Goal: Download file/media

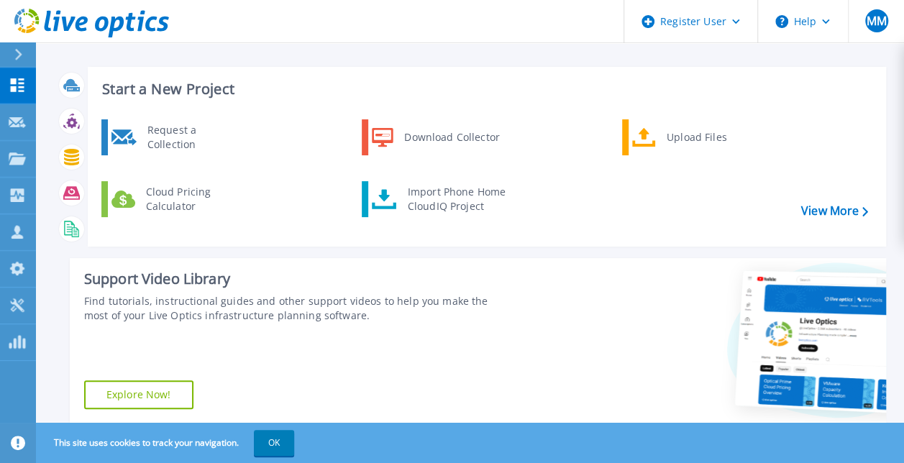
scroll to position [12, 0]
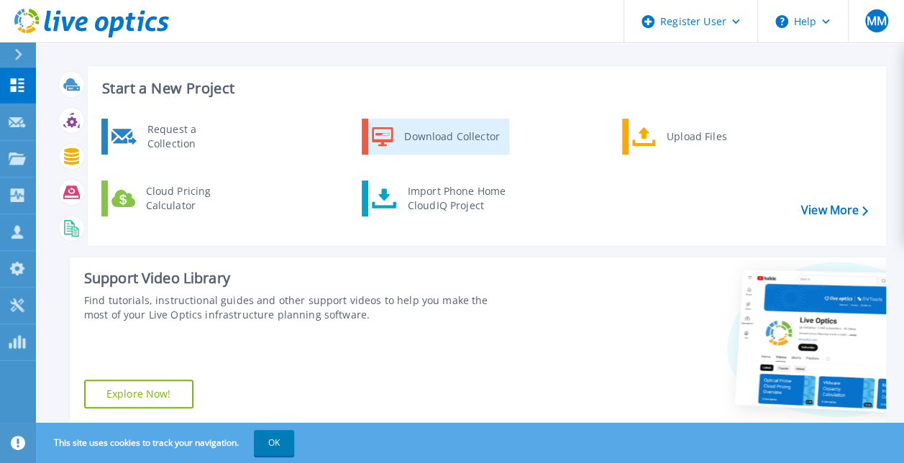
click at [456, 137] on div "Download Collector" at bounding box center [451, 136] width 109 height 29
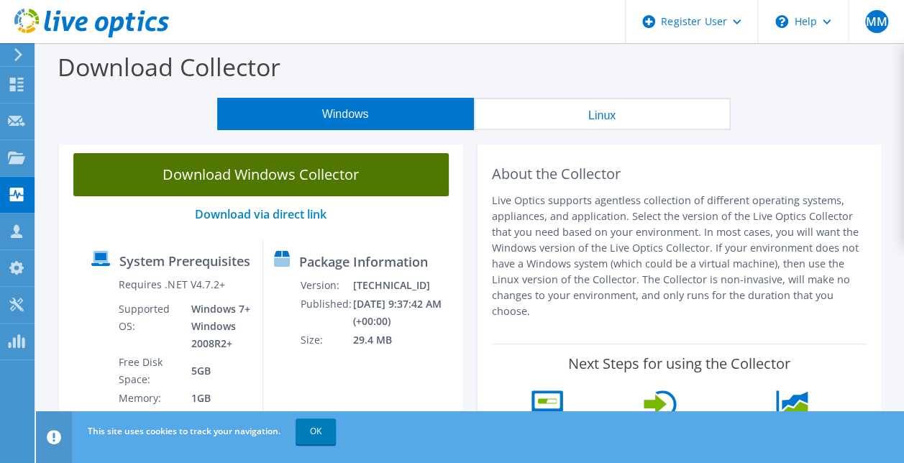
click at [348, 171] on link "Download Windows Collector" at bounding box center [261, 174] width 376 height 43
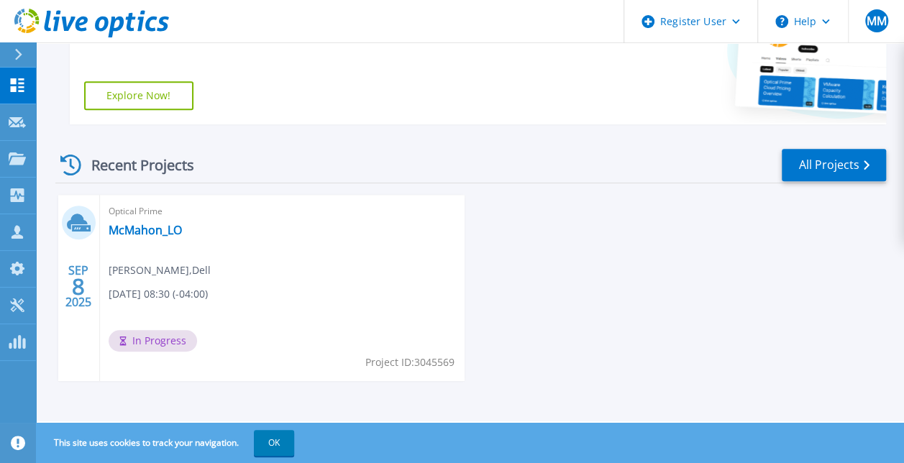
scroll to position [311, 0]
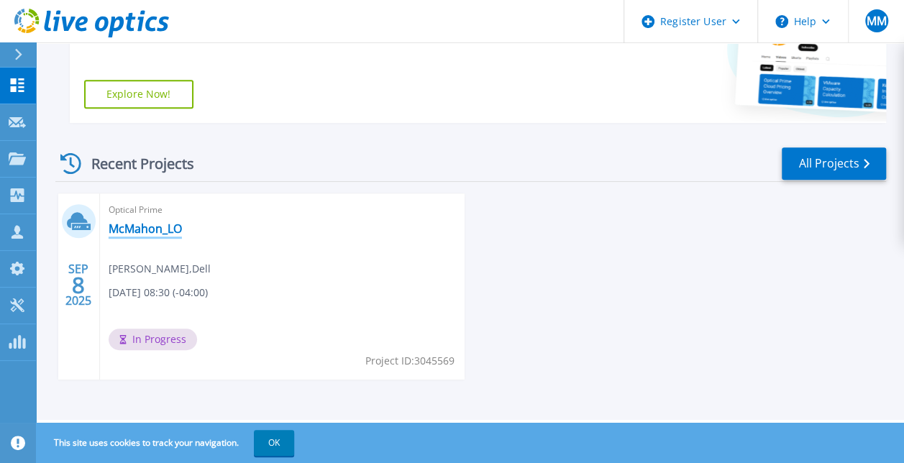
click at [157, 235] on link "McMahon_LO" at bounding box center [145, 229] width 73 height 14
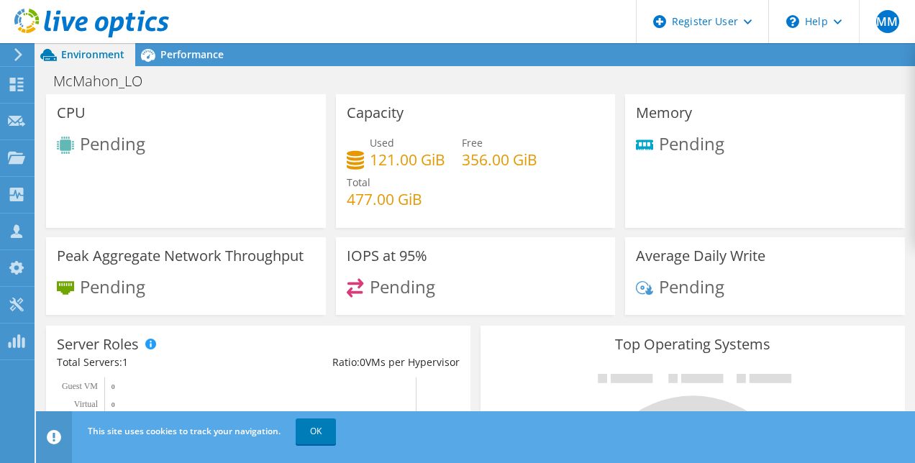
click at [95, 17] on icon at bounding box center [91, 23] width 155 height 29
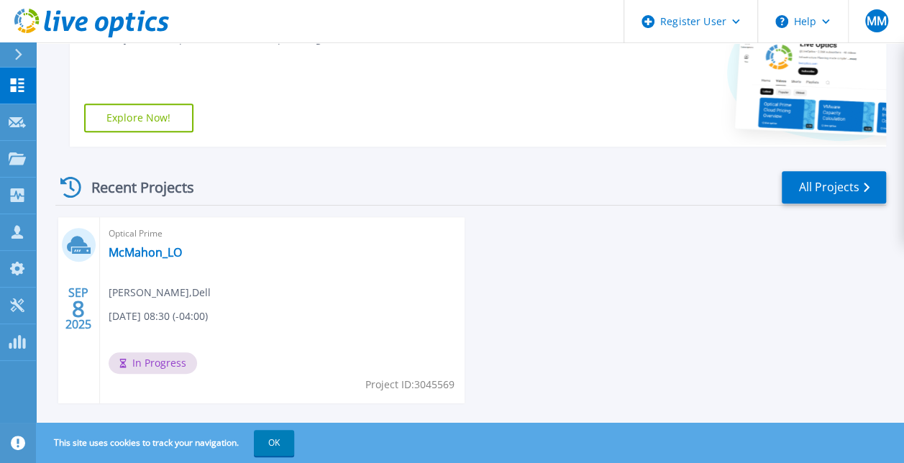
scroll to position [311, 0]
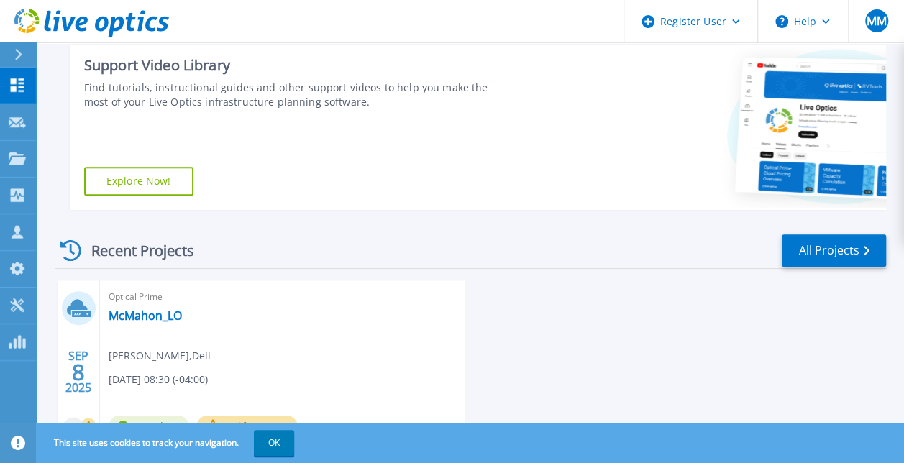
scroll to position [311, 0]
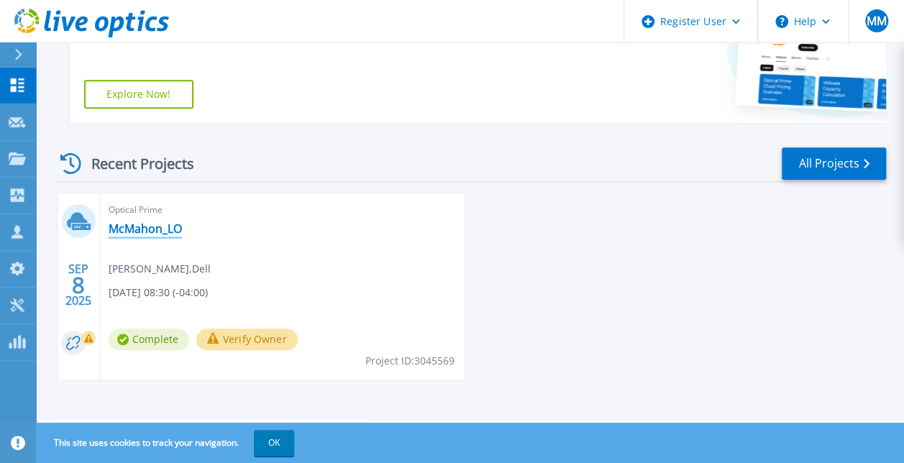
click at [135, 230] on link "McMahon_LO" at bounding box center [145, 229] width 73 height 14
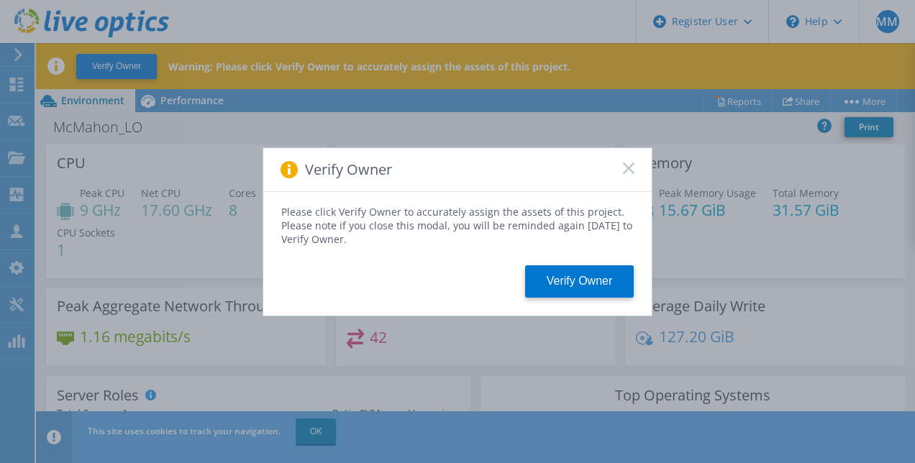
click at [630, 168] on rect at bounding box center [628, 168] width 12 height 12
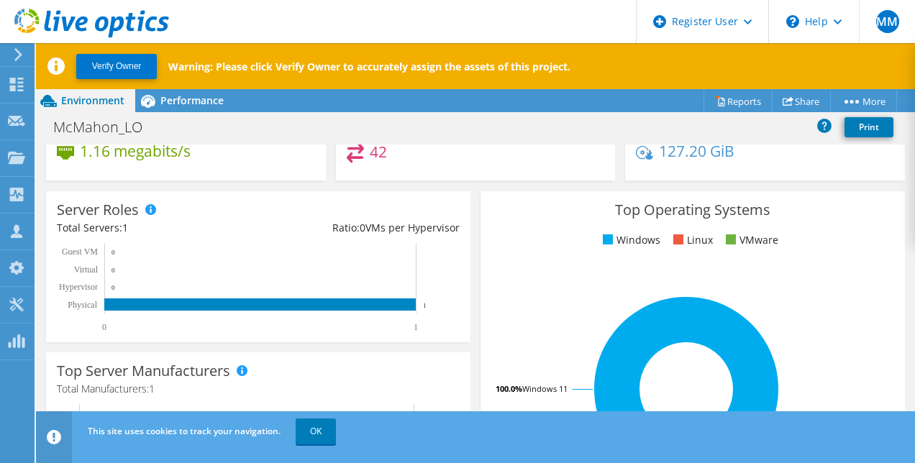
scroll to position [150, 0]
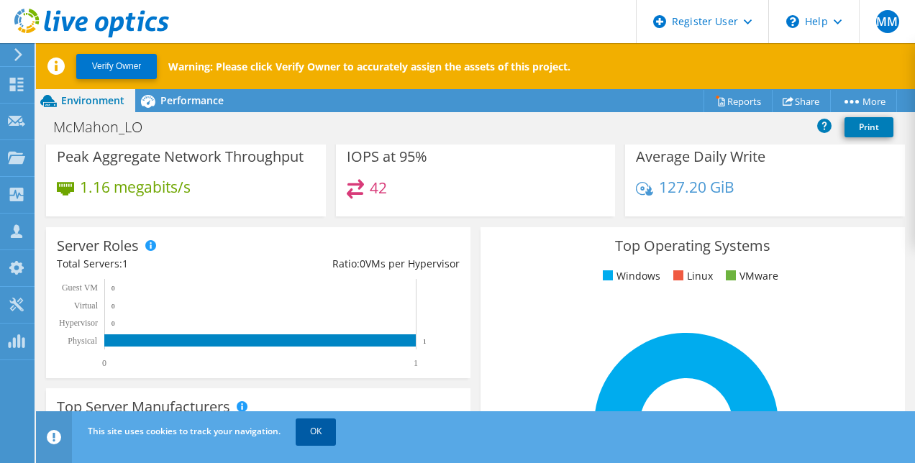
click at [307, 430] on link "OK" at bounding box center [316, 432] width 40 height 26
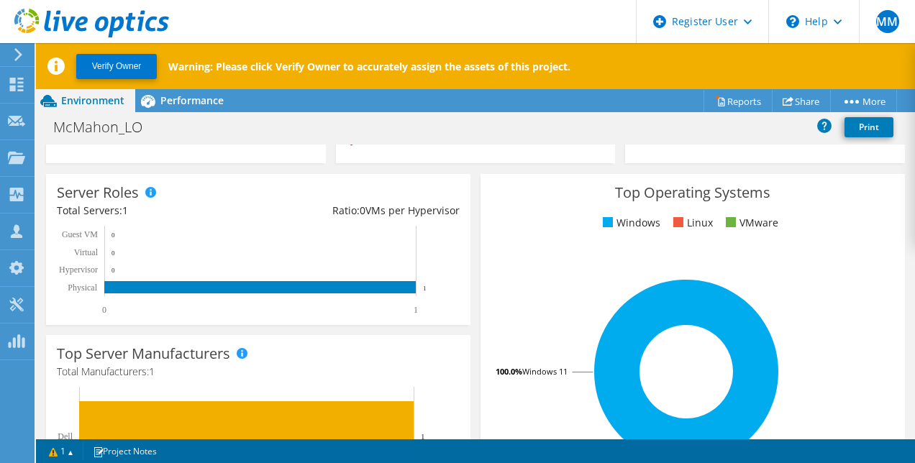
scroll to position [0, 0]
